Goal: Task Accomplishment & Management: Manage account settings

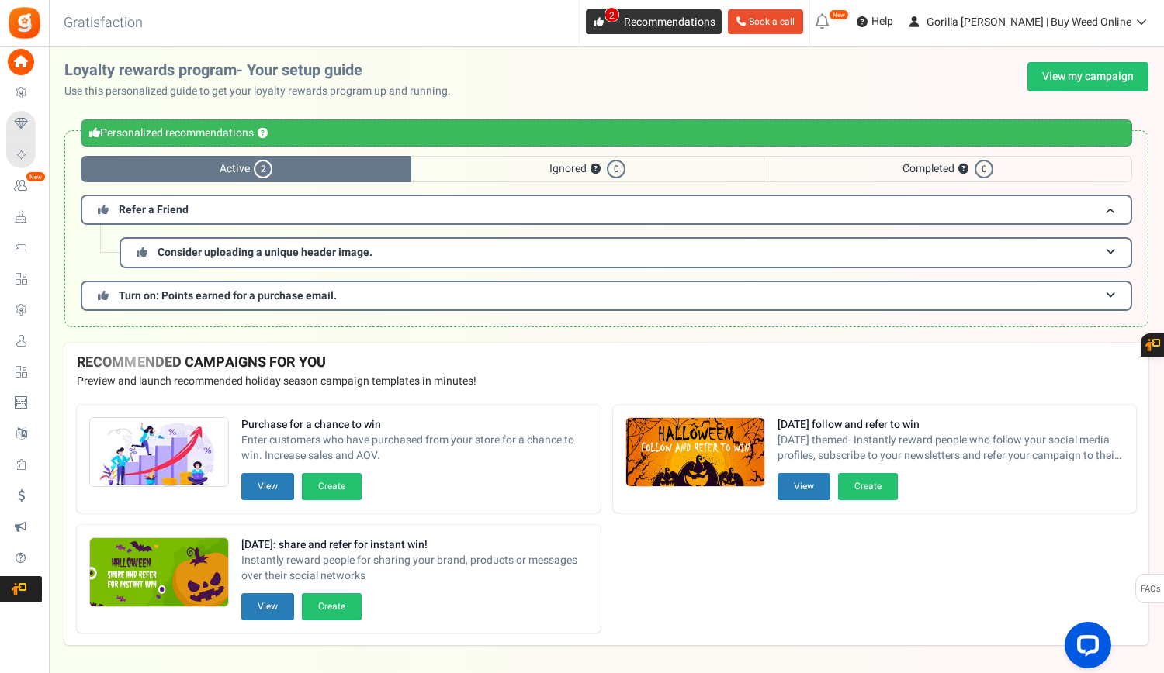
click at [708, 30] on link "2 Recommendations" at bounding box center [654, 21] width 136 height 25
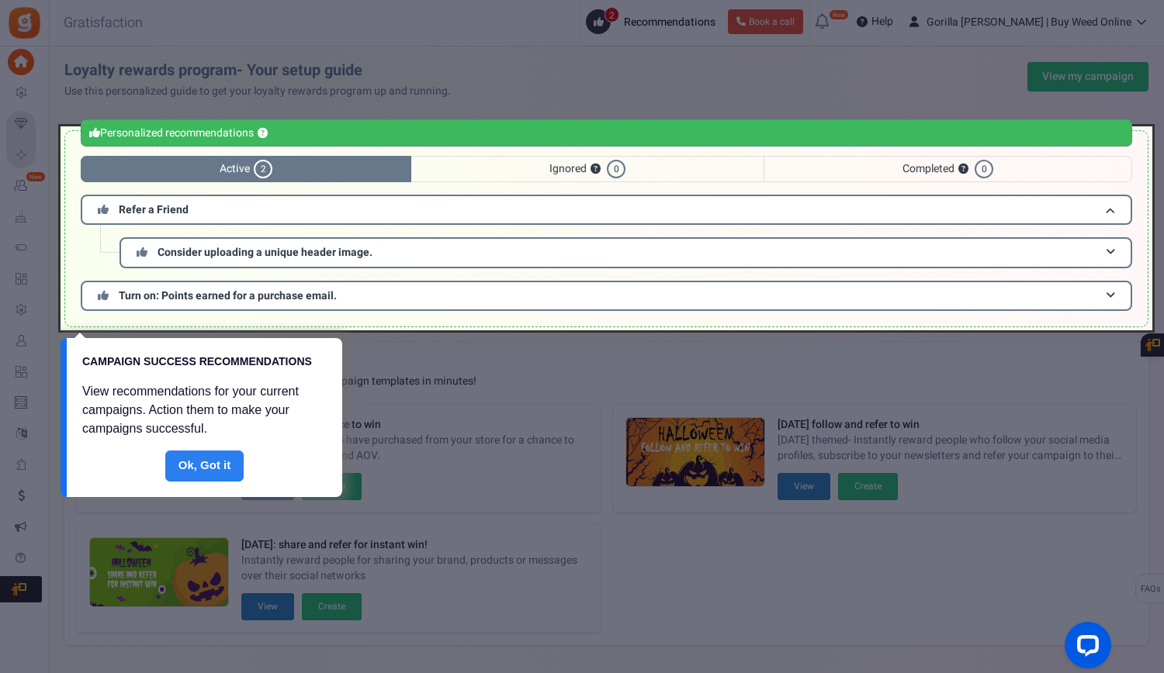
click at [196, 460] on link "Done" at bounding box center [204, 466] width 79 height 31
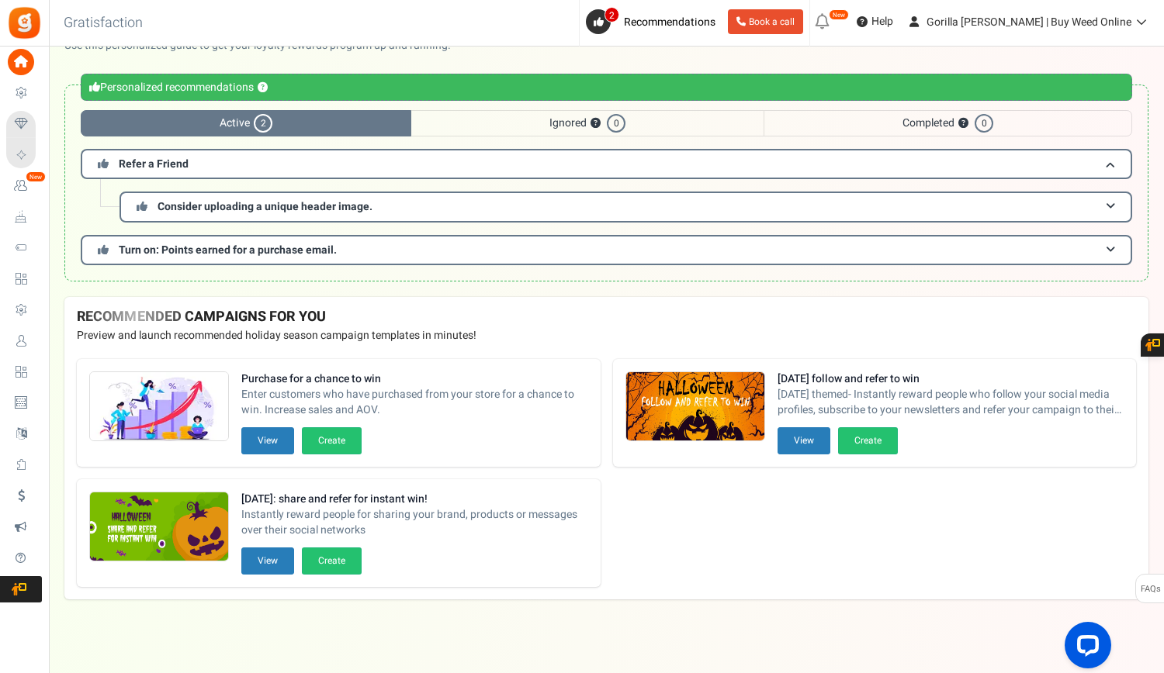
scroll to position [47, 0]
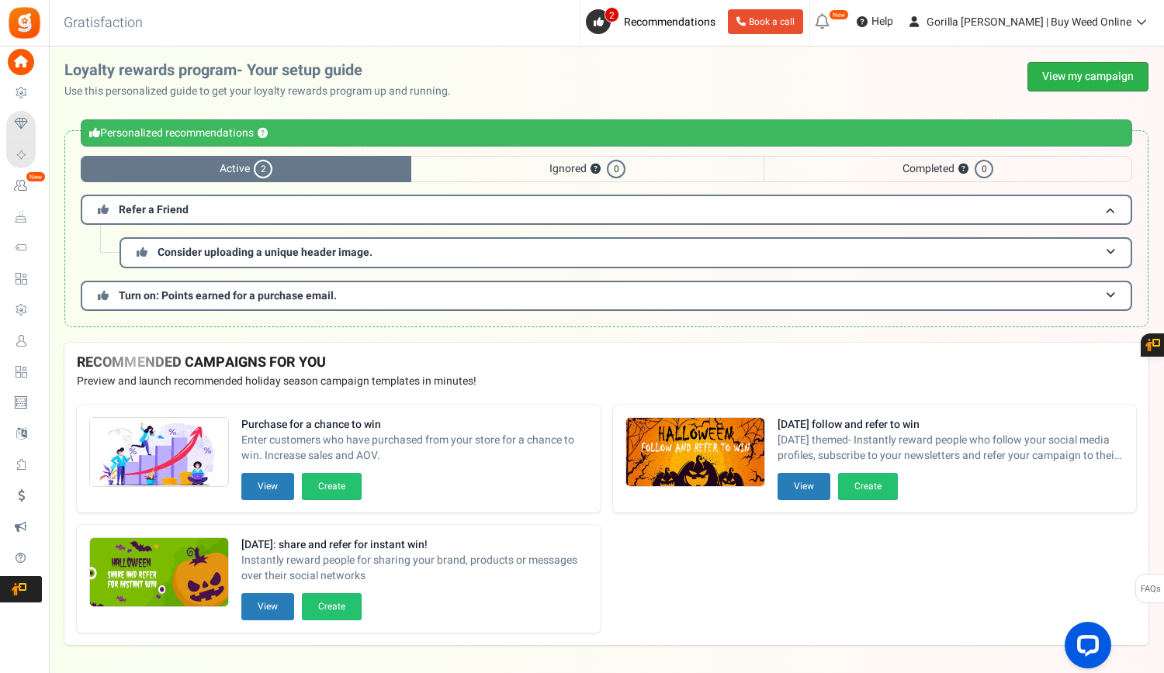
click at [1084, 87] on link "View my campaign" at bounding box center [1087, 76] width 121 height 29
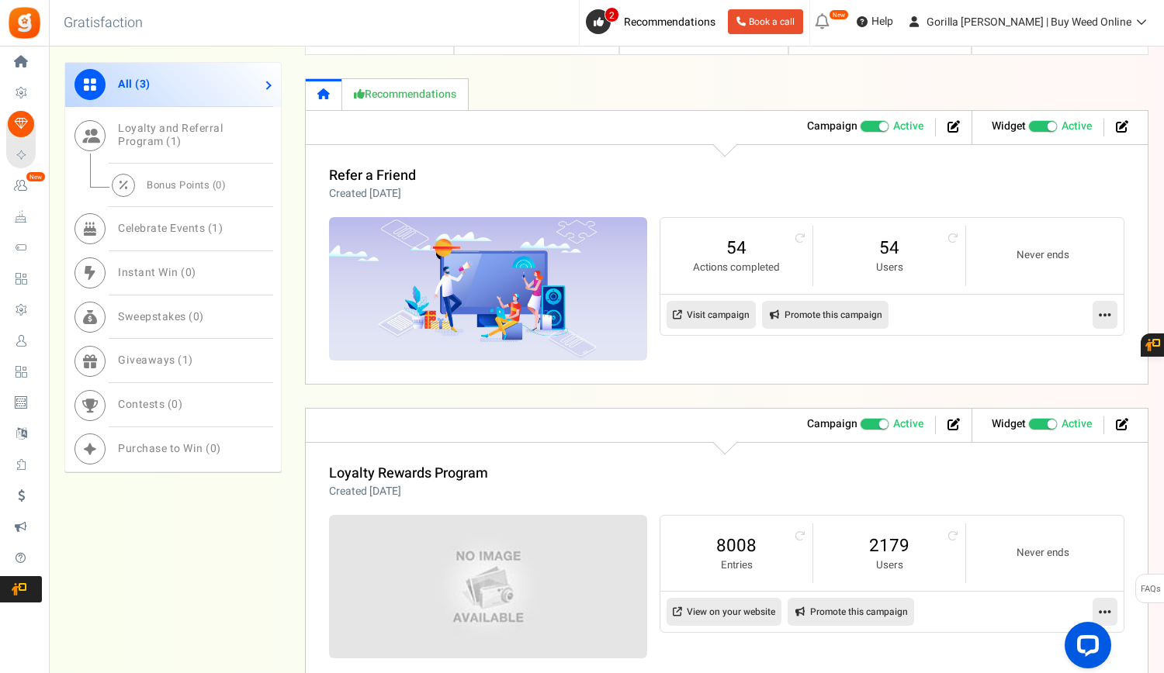
scroll to position [641, 0]
click at [161, 223] on span "Celebrate Events ( 1 )" at bounding box center [170, 228] width 105 height 16
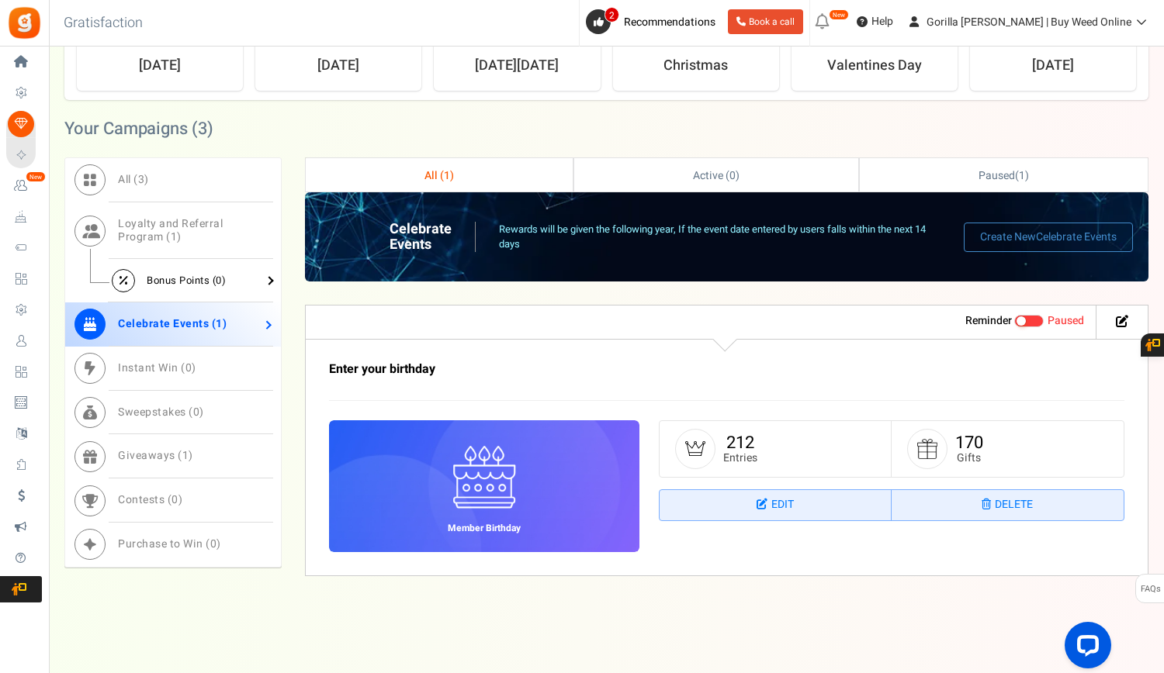
click at [141, 277] on link "Bonus Points ( 0 )" at bounding box center [173, 280] width 216 height 43
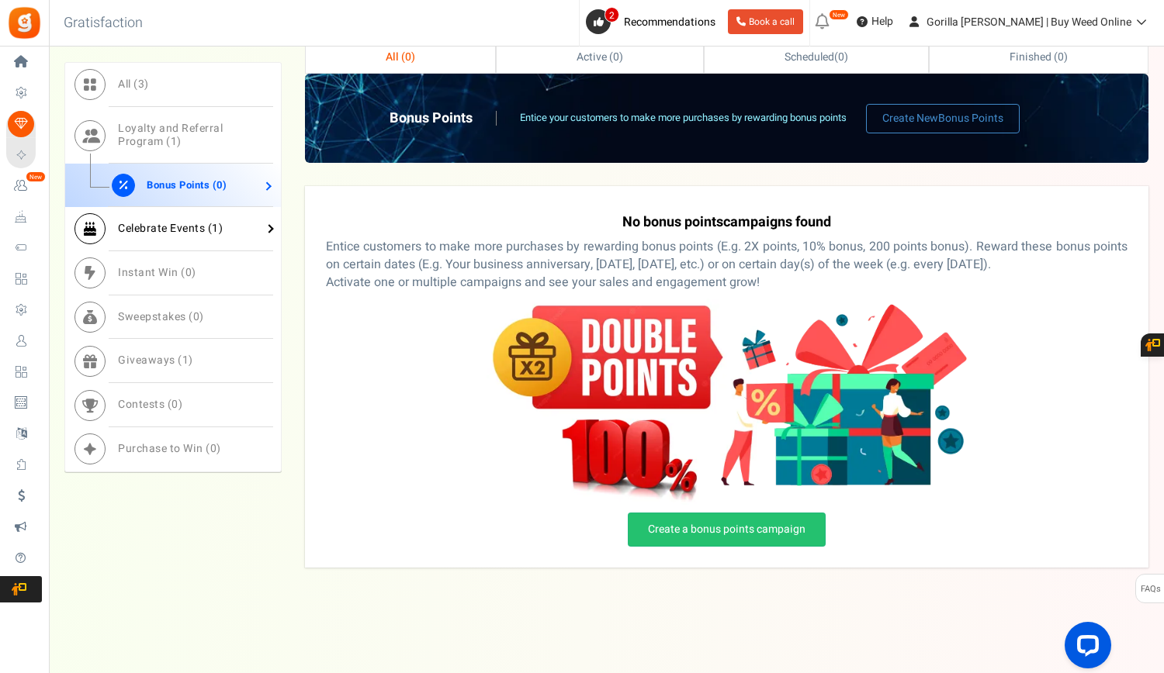
click at [164, 210] on link "Celebrate Events ( 1 )" at bounding box center [173, 229] width 216 height 44
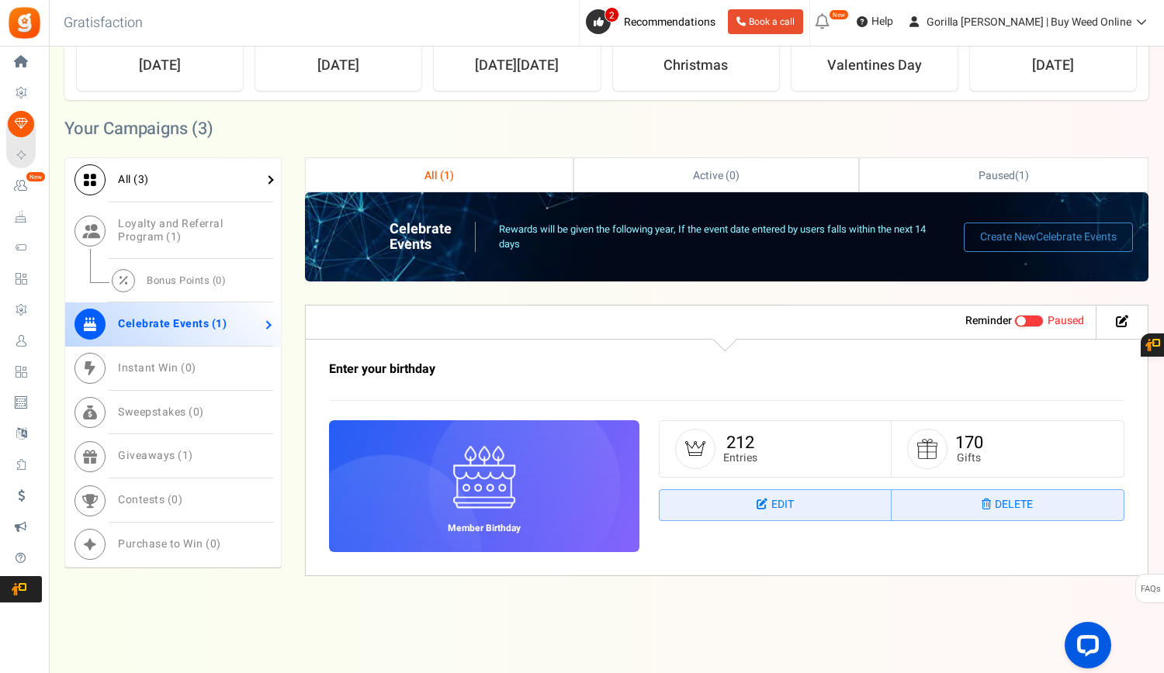
click at [148, 176] on span "All ( 3 )" at bounding box center [133, 179] width 31 height 16
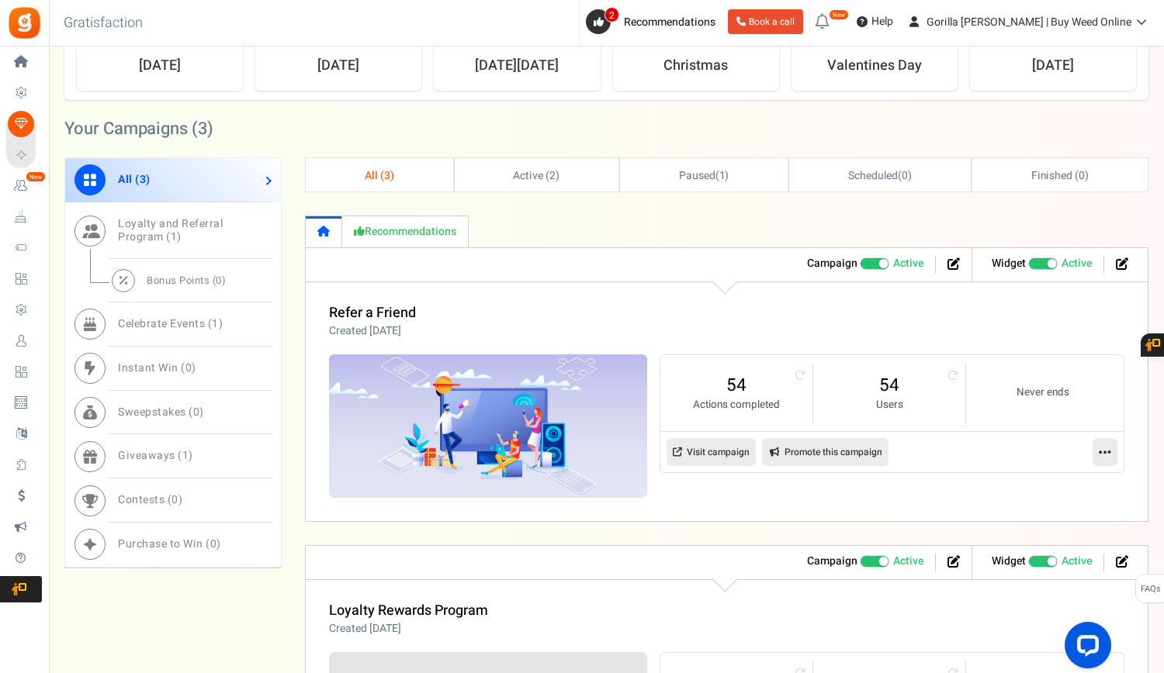
scroll to position [641, 0]
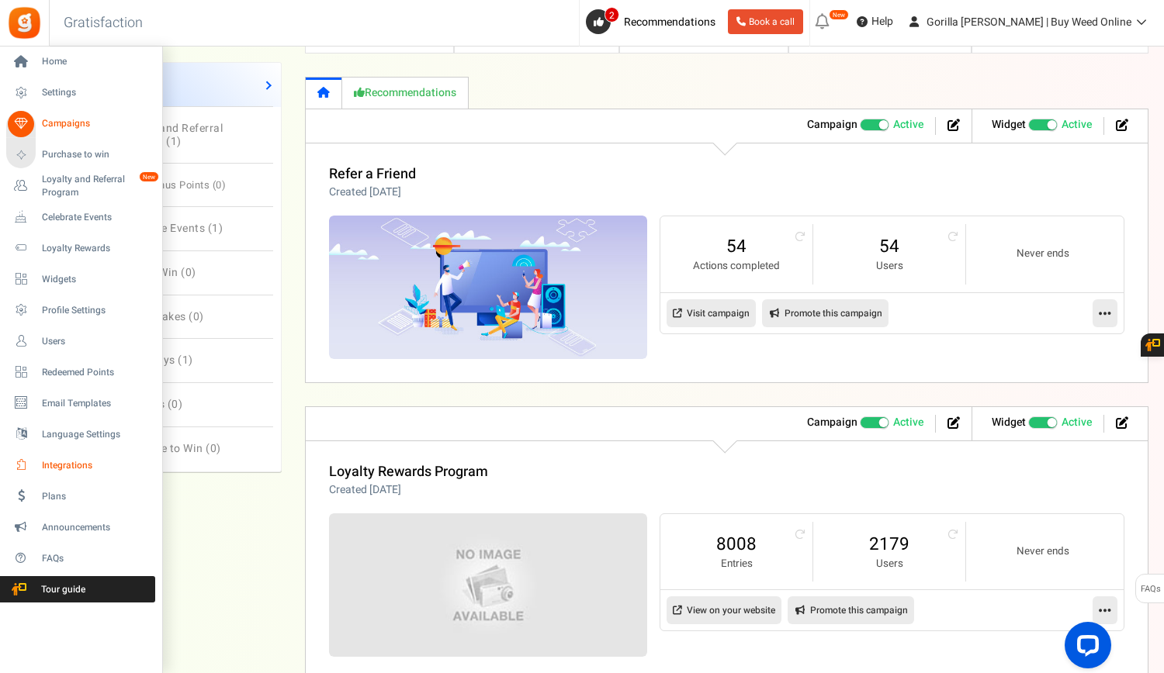
click at [48, 469] on span "Integrations" at bounding box center [96, 465] width 109 height 13
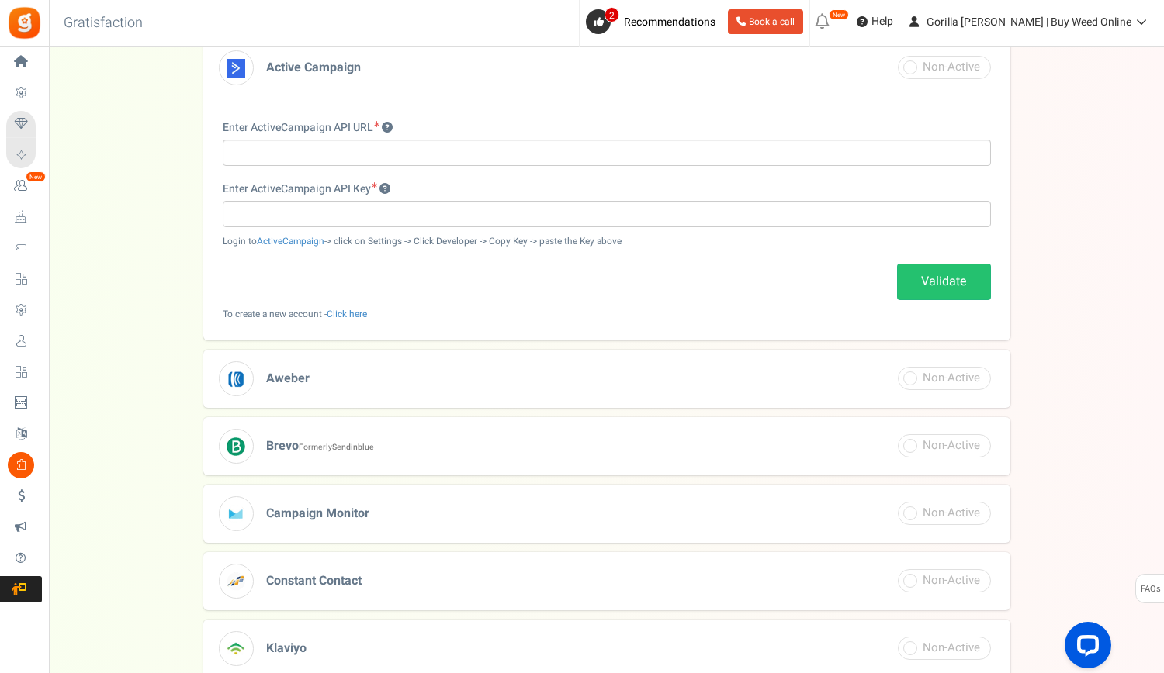
scroll to position [177, 0]
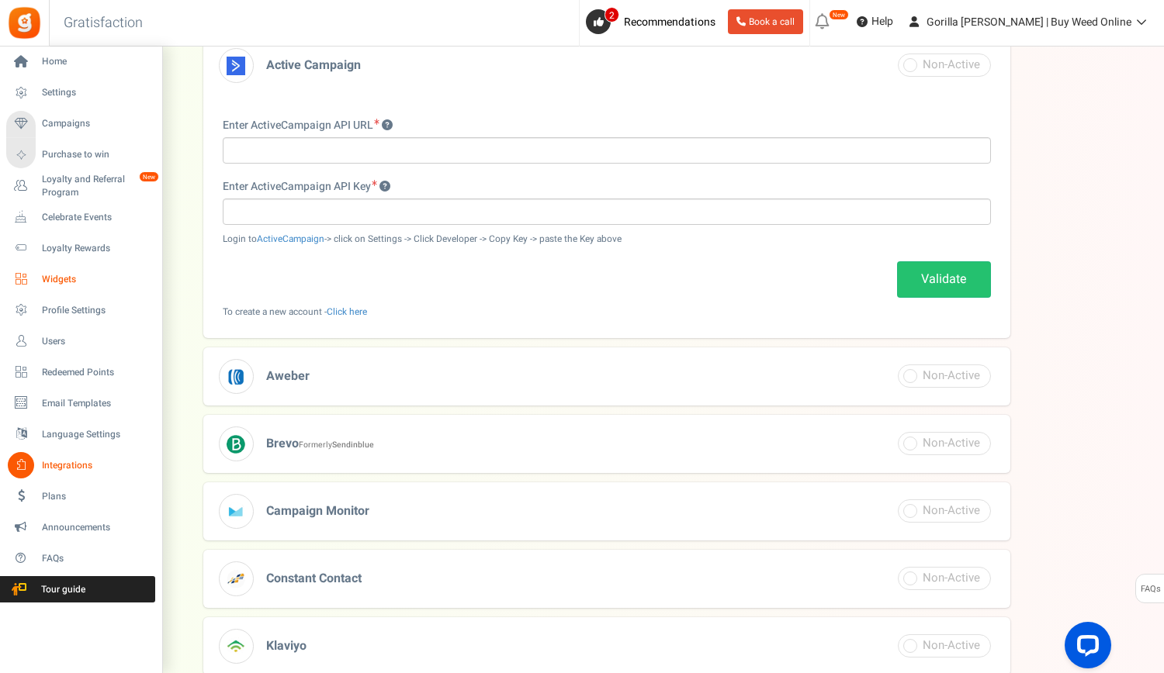
click at [54, 276] on span "Widgets" at bounding box center [96, 279] width 109 height 13
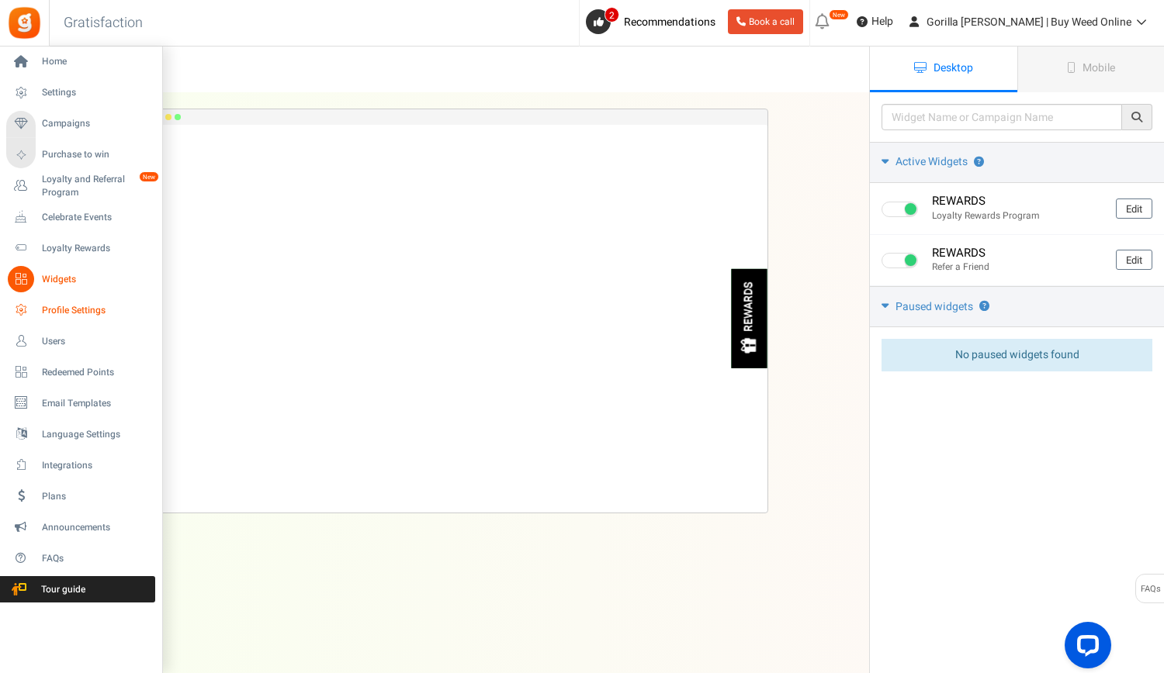
click at [59, 305] on span "Profile Settings" at bounding box center [96, 310] width 109 height 13
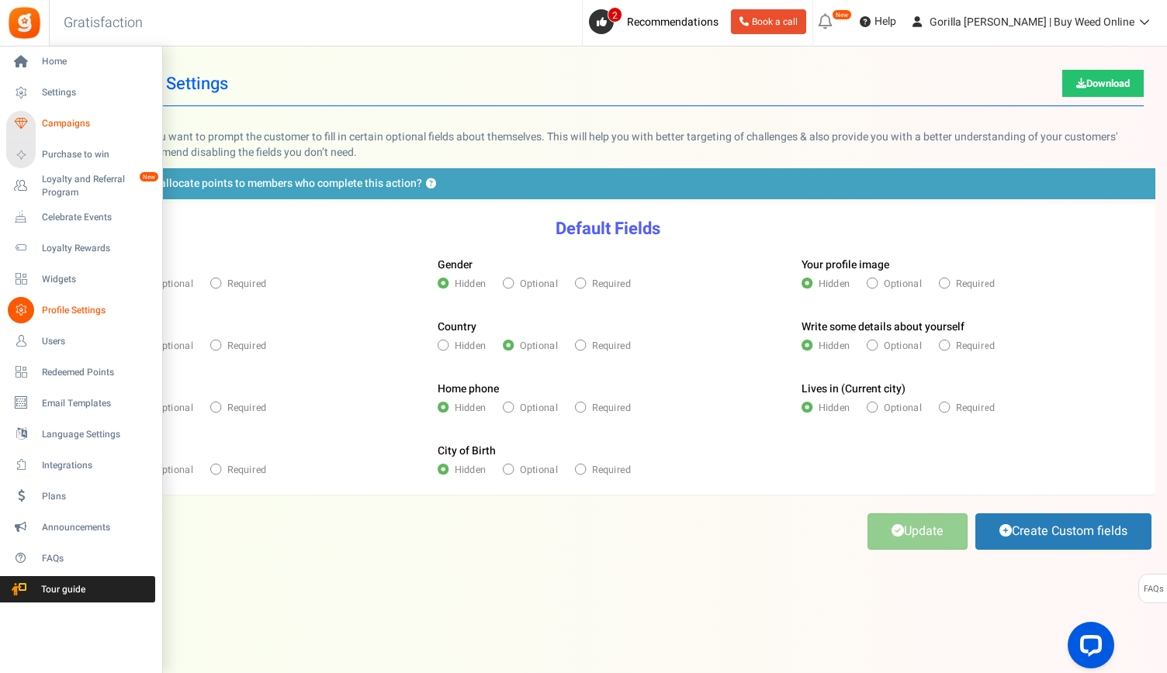
click at [53, 131] on link "Campaigns" at bounding box center [80, 124] width 149 height 26
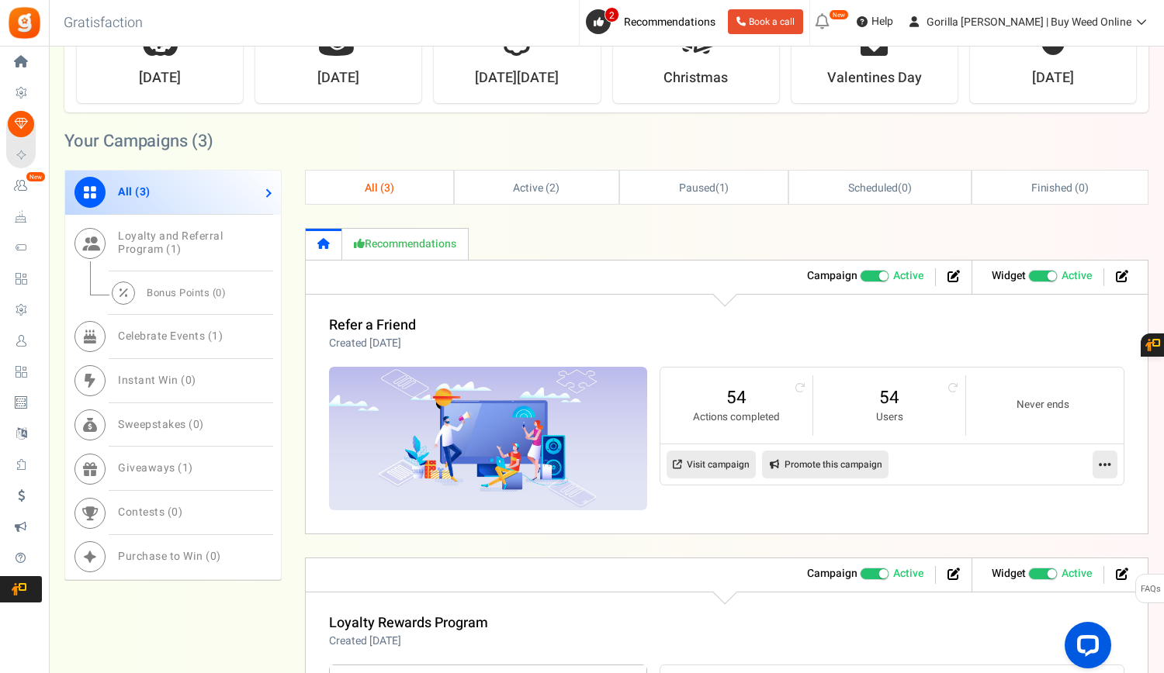
scroll to position [490, 0]
click at [172, 249] on span "1" at bounding box center [174, 249] width 7 height 16
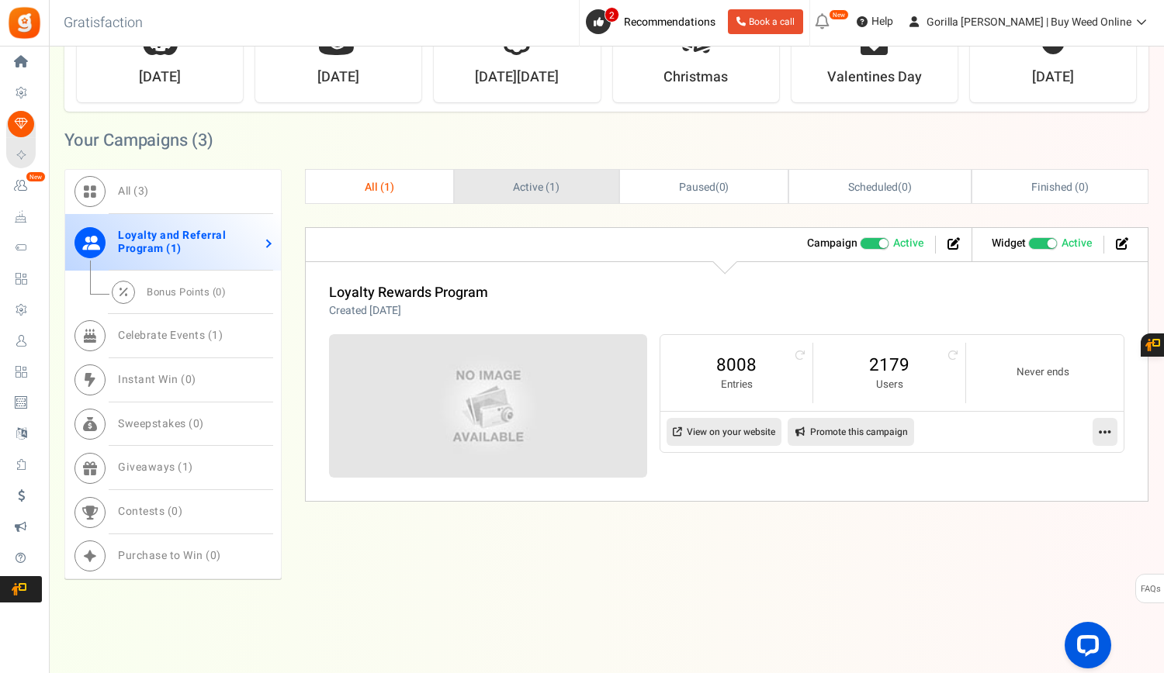
click at [549, 182] on span "1" at bounding box center [552, 187] width 6 height 16
click at [755, 428] on link "View on your website" at bounding box center [723, 432] width 115 height 28
click at [543, 179] on span "Active ( 1 )" at bounding box center [535, 187] width 47 height 16
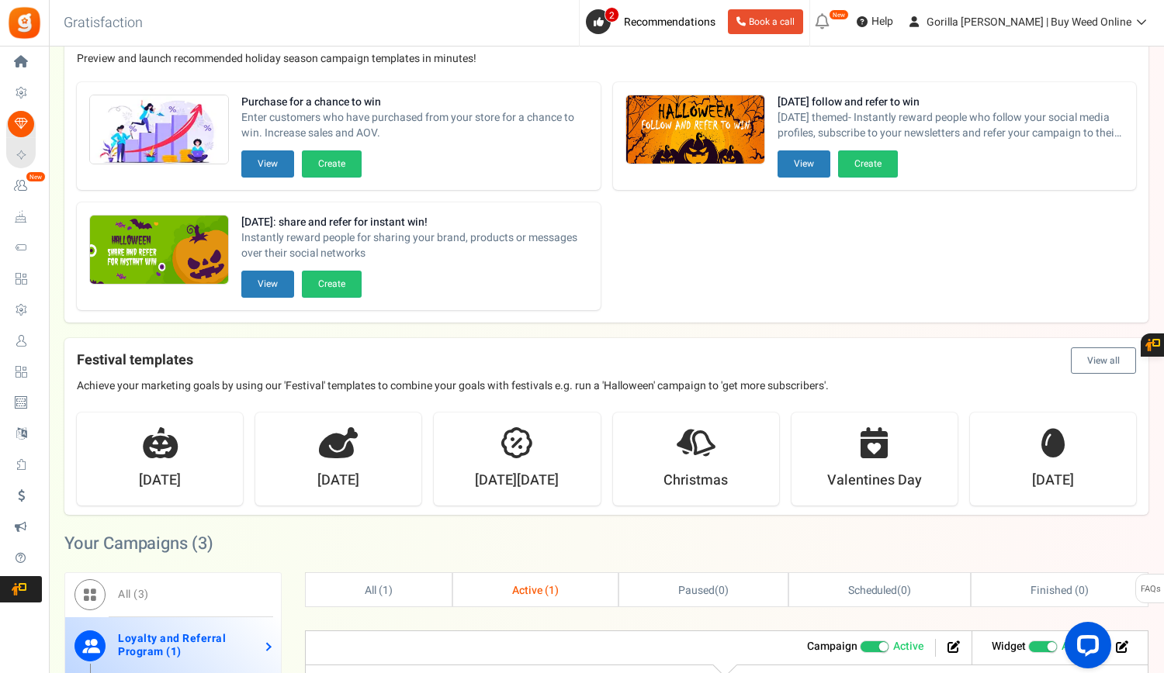
scroll to position [70, 0]
